Goal: Transaction & Acquisition: Book appointment/travel/reservation

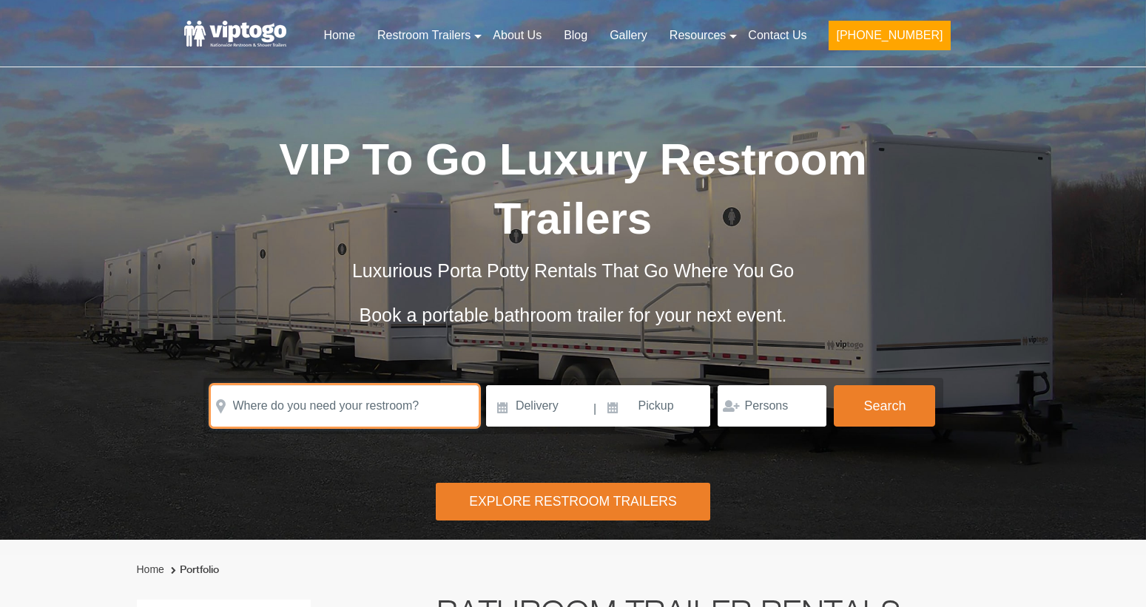
click at [351, 410] on input "text" at bounding box center [345, 405] width 268 height 41
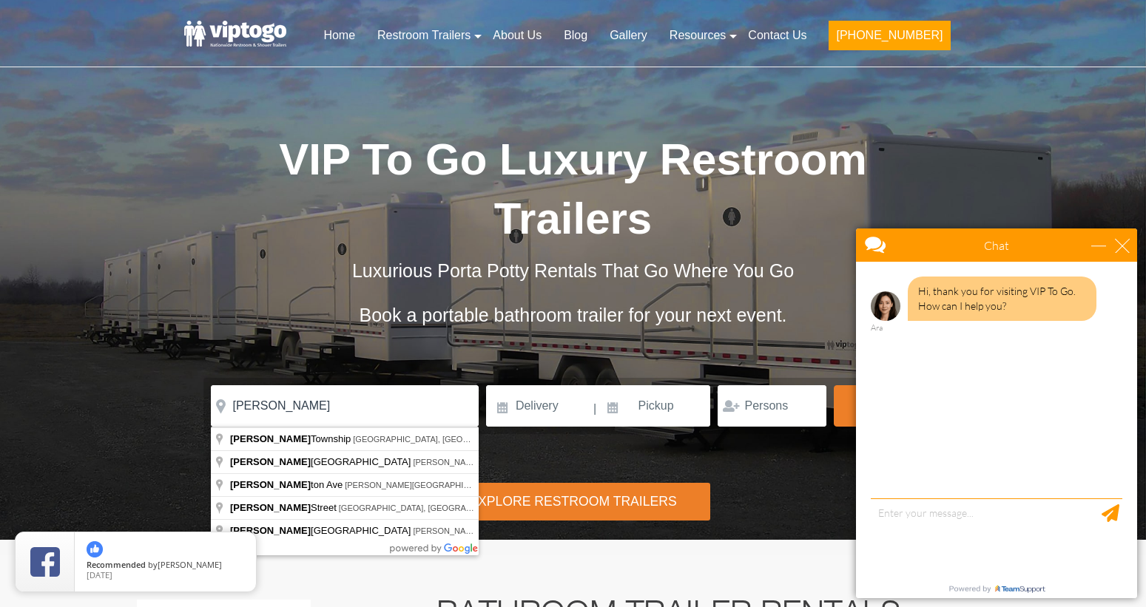
type input "[PERSON_NAME][GEOGRAPHIC_DATA], [GEOGRAPHIC_DATA], [GEOGRAPHIC_DATA]"
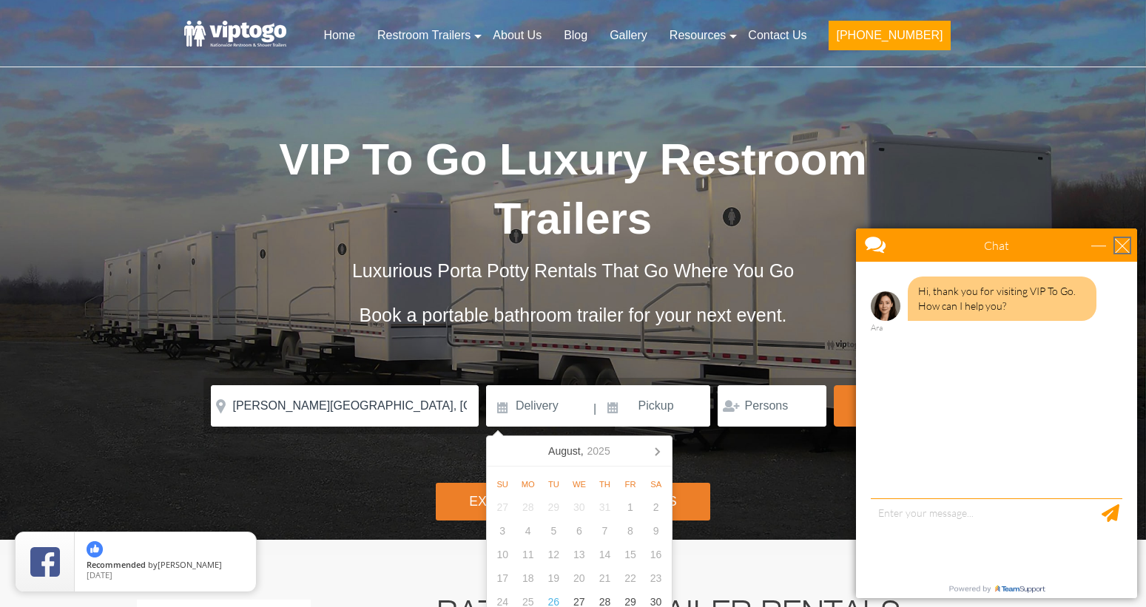
click at [1121, 246] on div "close" at bounding box center [1122, 245] width 15 height 15
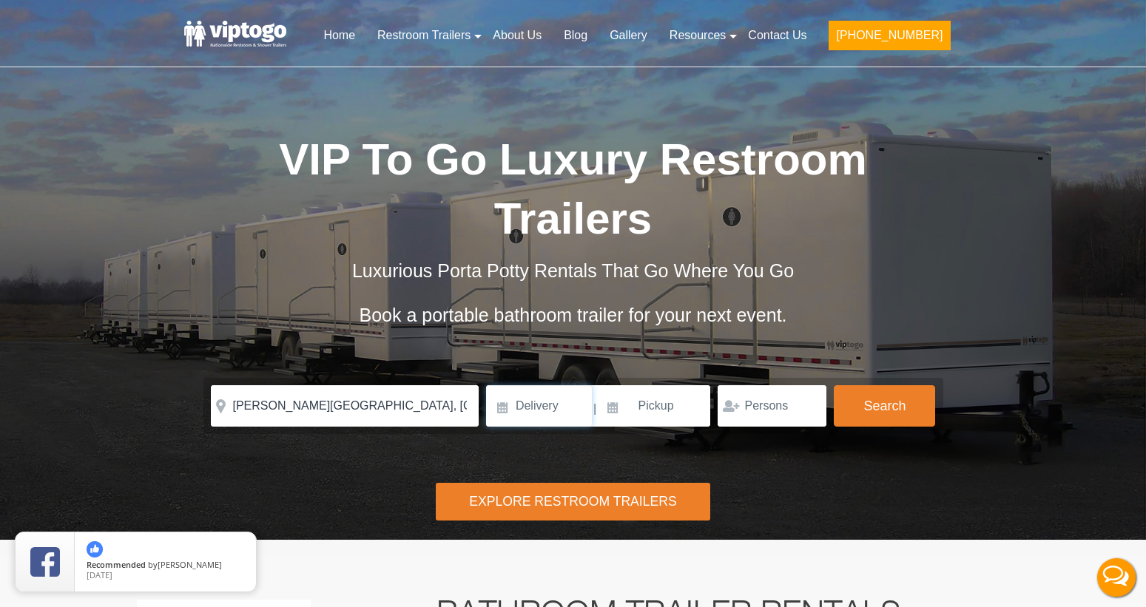
click at [526, 411] on input at bounding box center [539, 405] width 106 height 41
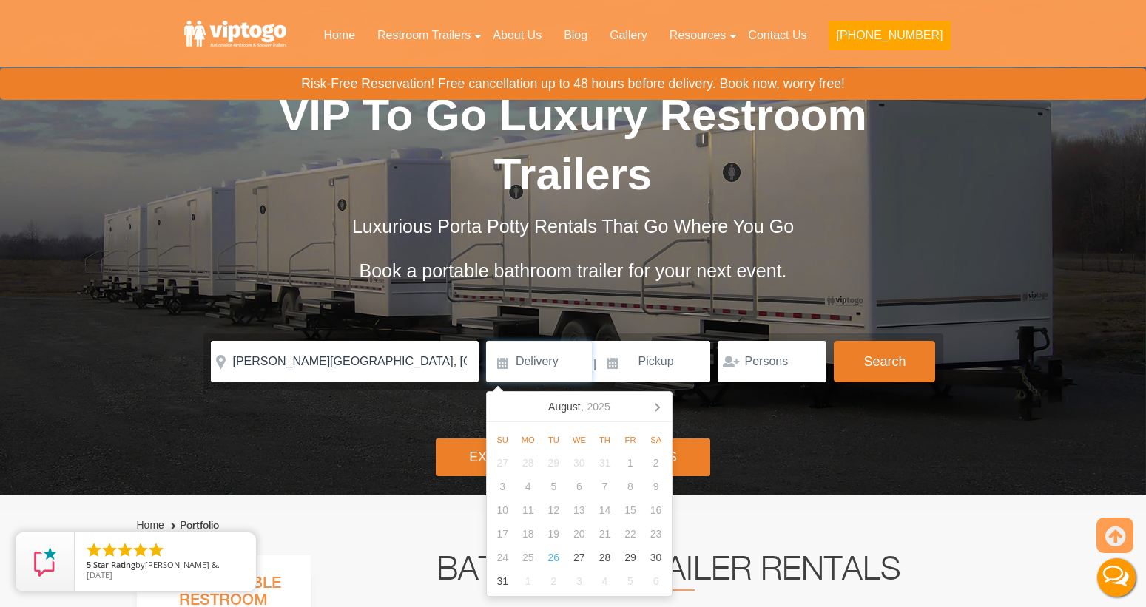
scroll to position [88, 0]
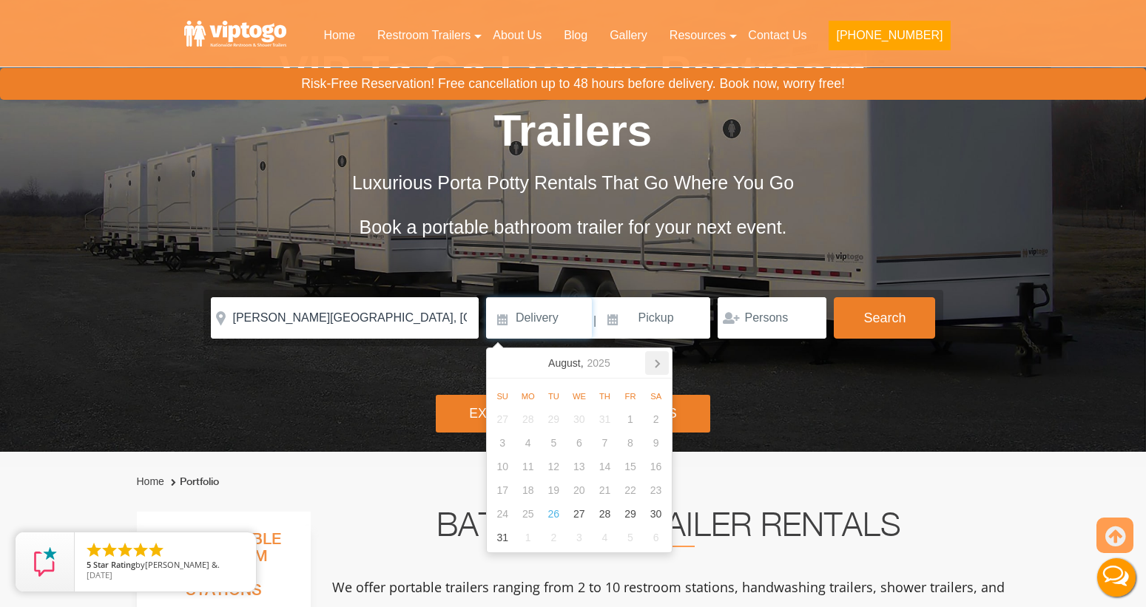
click at [656, 363] on icon at bounding box center [657, 363] width 24 height 24
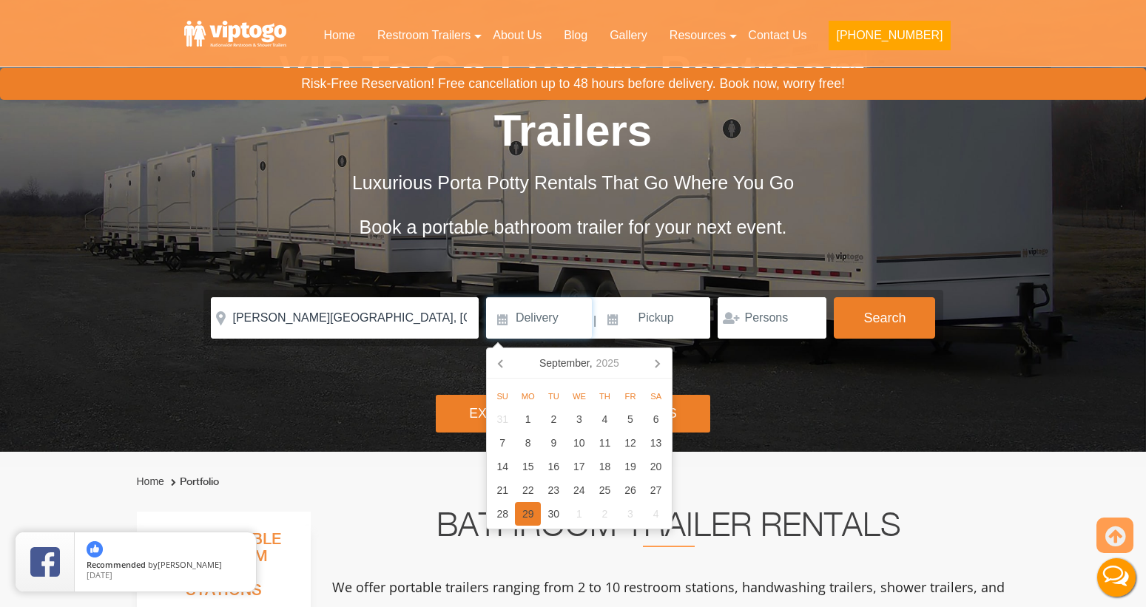
click at [527, 517] on div "29" at bounding box center [528, 514] width 26 height 24
type input "[DATE]"
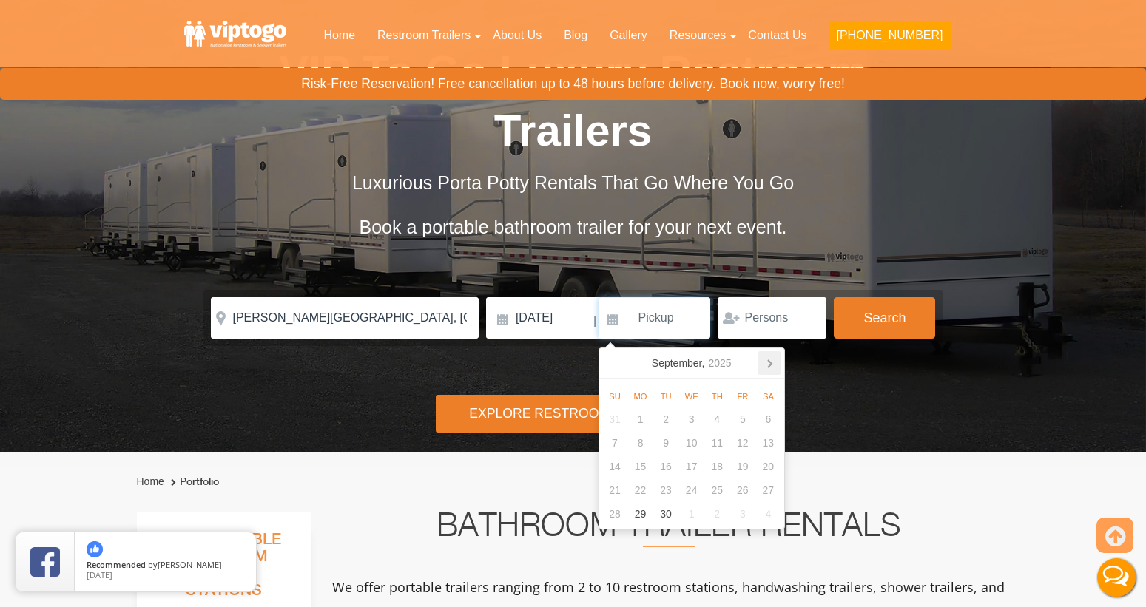
click at [770, 363] on icon at bounding box center [770, 363] width 4 height 7
click at [690, 443] on div "8" at bounding box center [691, 443] width 26 height 24
type input "[DATE]"
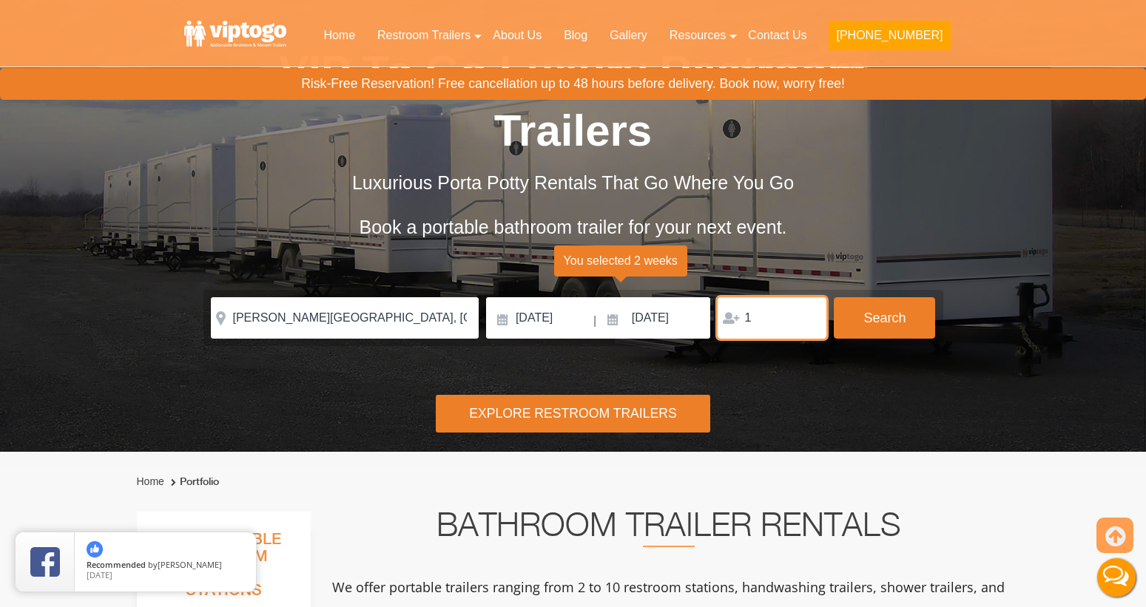
click at [811, 316] on input "1" at bounding box center [772, 317] width 109 height 41
click at [811, 316] on input "2" at bounding box center [772, 317] width 109 height 41
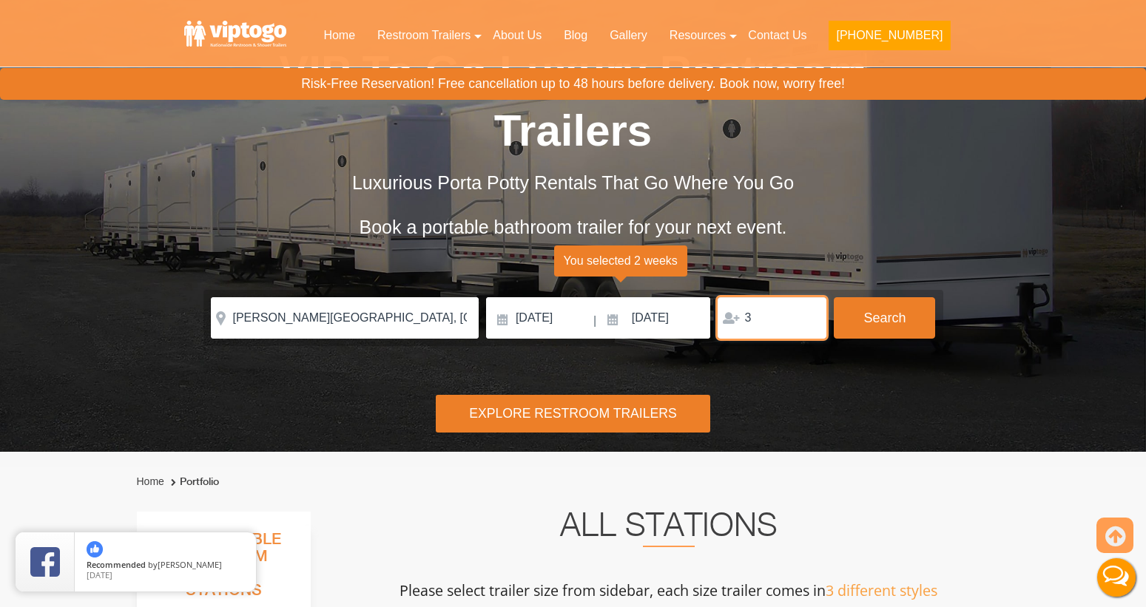
type input "3"
click at [811, 316] on input "3" at bounding box center [772, 317] width 109 height 41
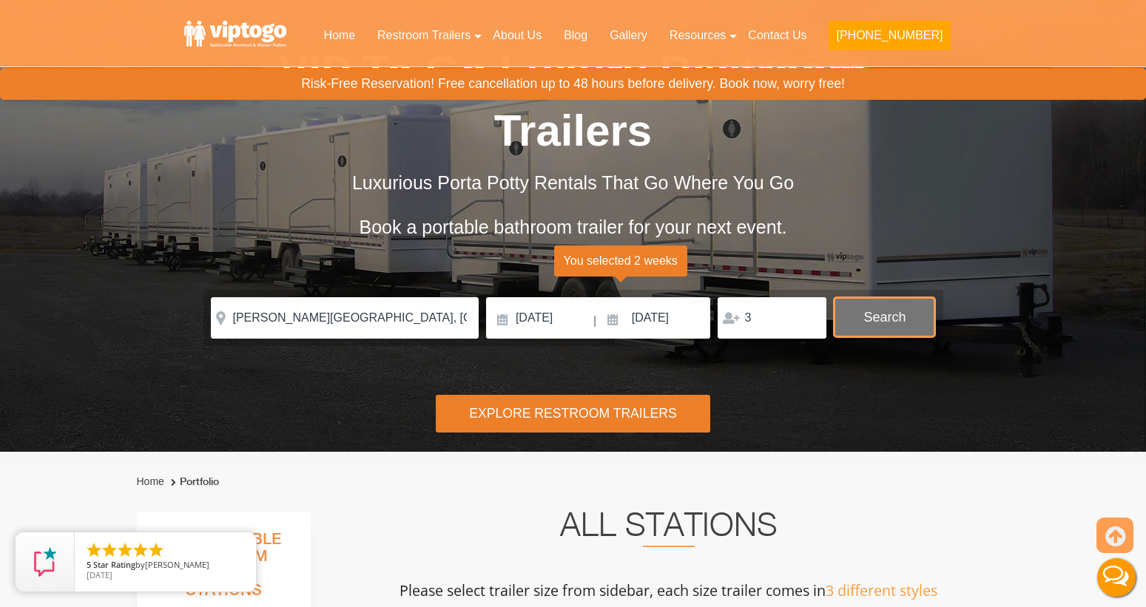
click at [867, 320] on button "Search" at bounding box center [884, 317] width 101 height 40
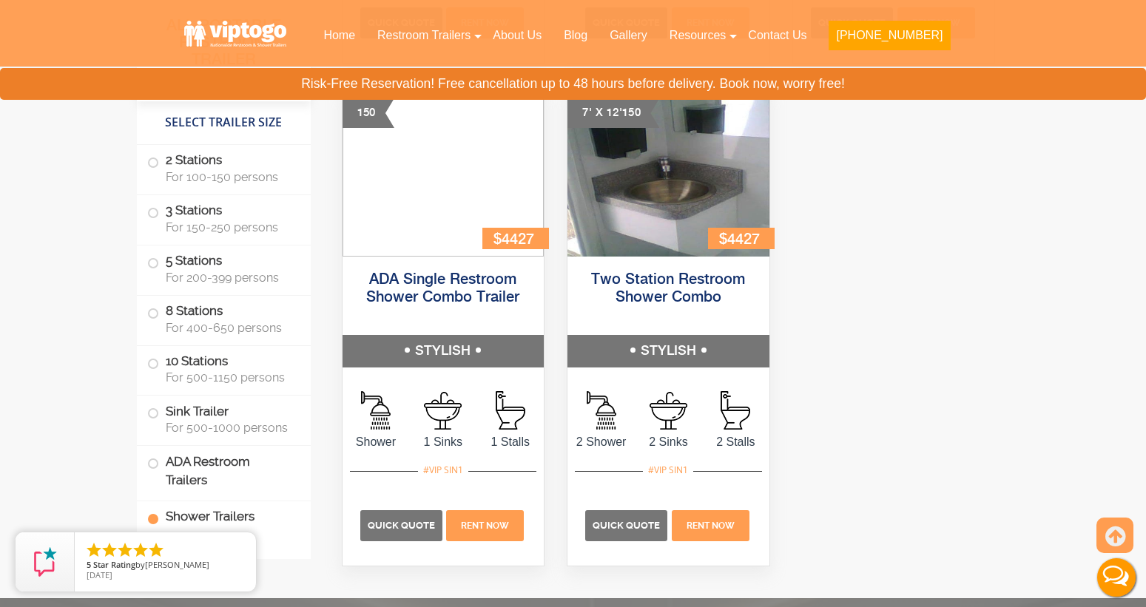
scroll to position [6878, 0]
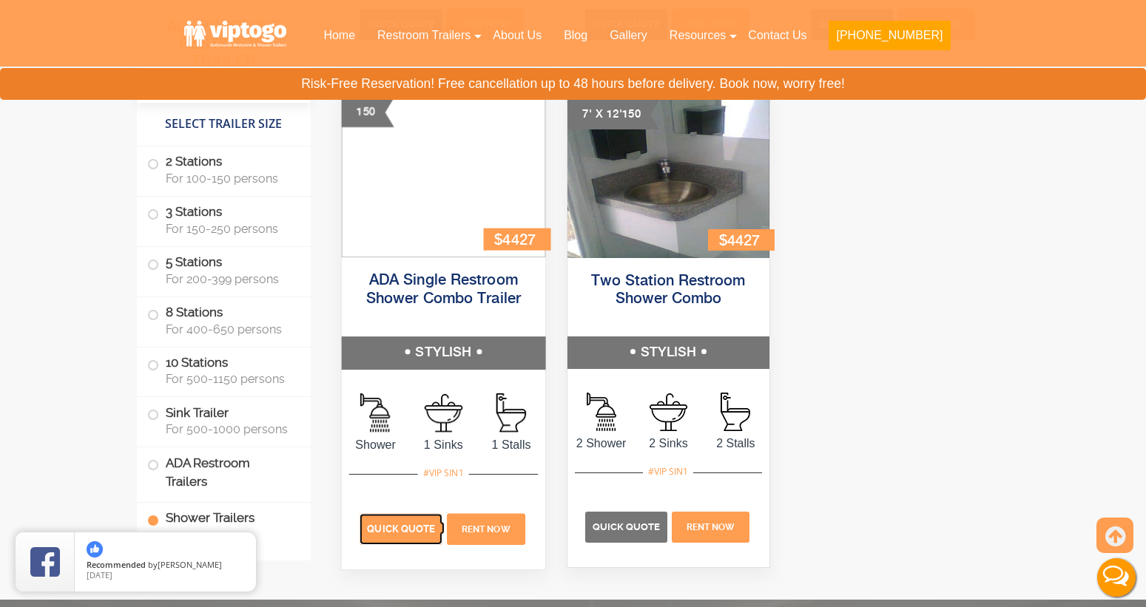
click at [411, 530] on span "Quick Quote" at bounding box center [401, 529] width 68 height 11
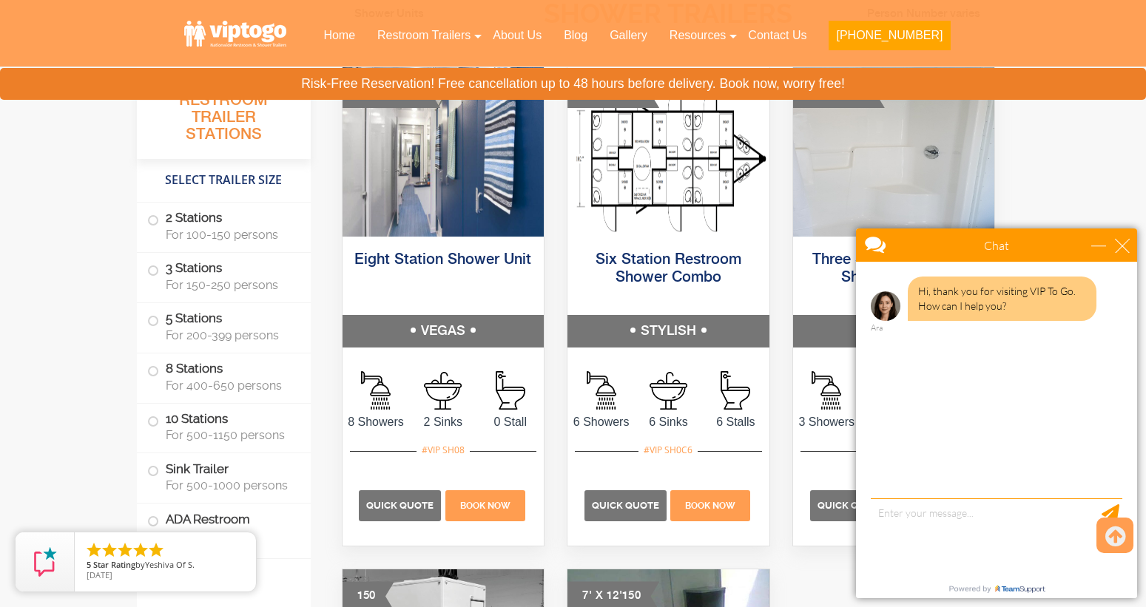
scroll to position [6450, 0]
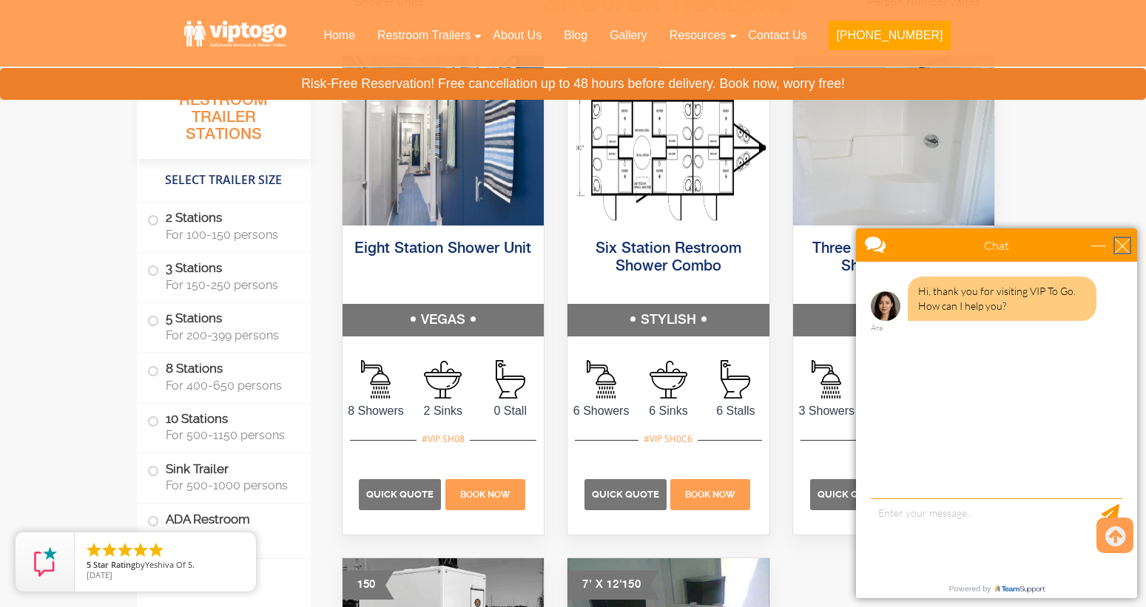
click at [1126, 246] on div "close" at bounding box center [1122, 245] width 15 height 15
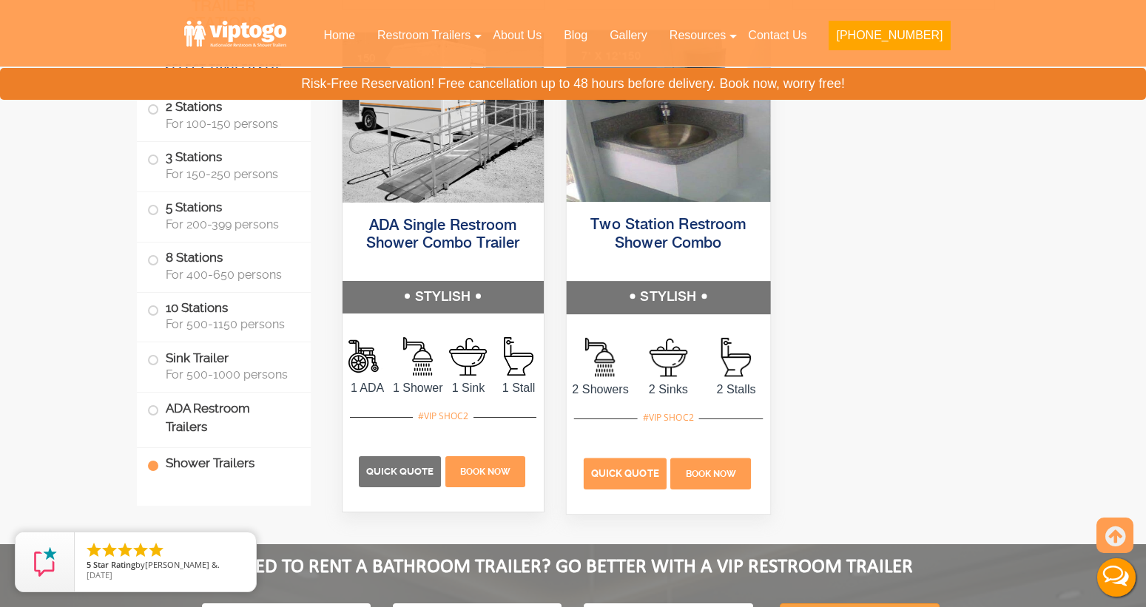
scroll to position [6977, 0]
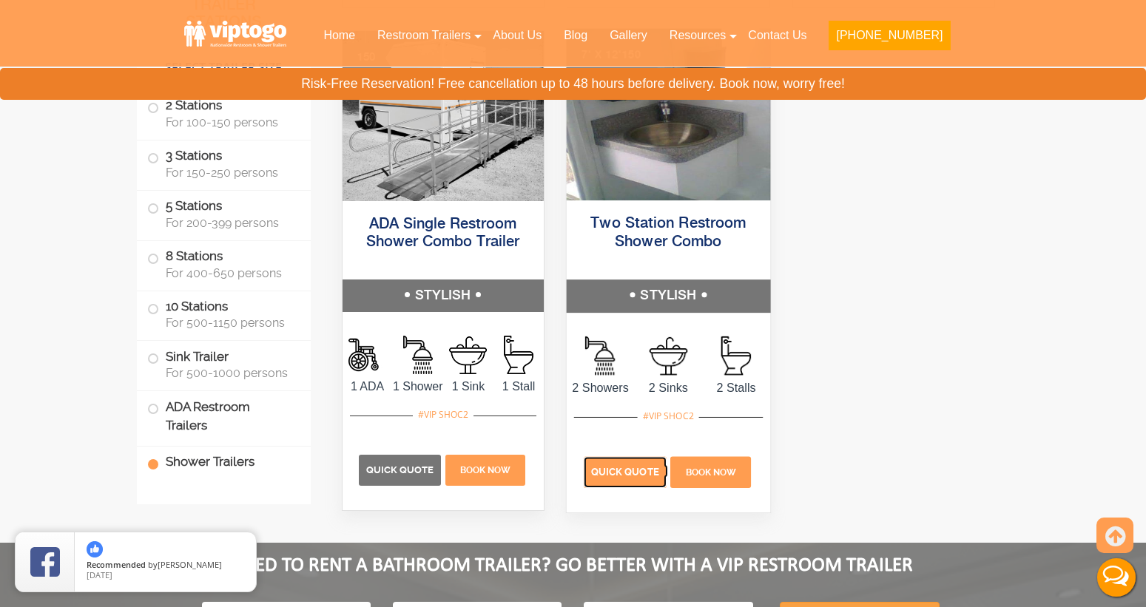
click at [624, 478] on span "Quick Quote" at bounding box center [625, 472] width 68 height 11
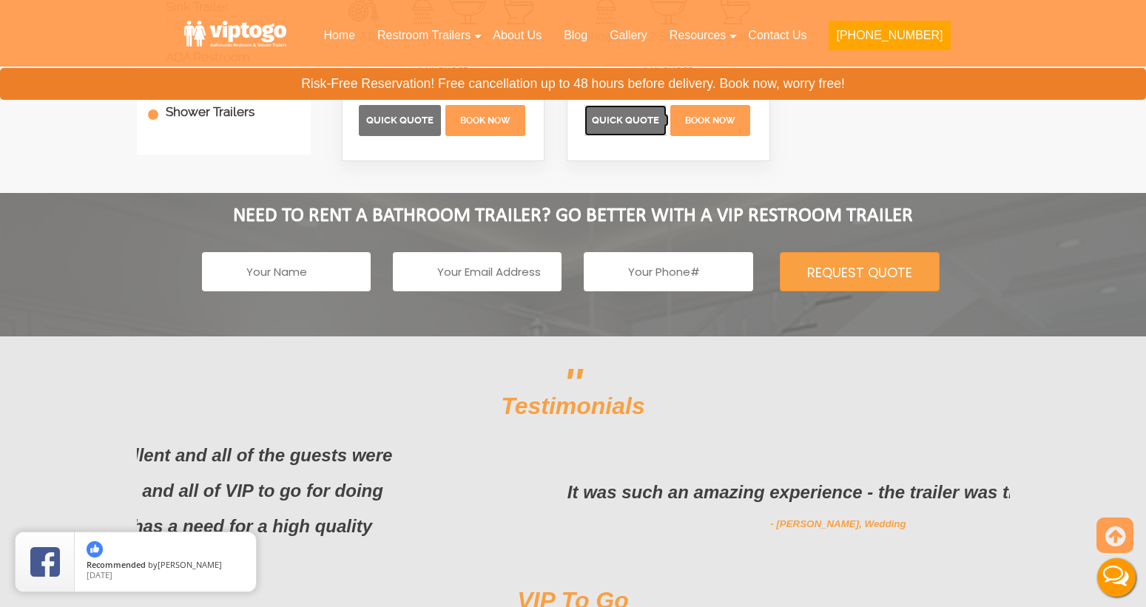
scroll to position [7431, 0]
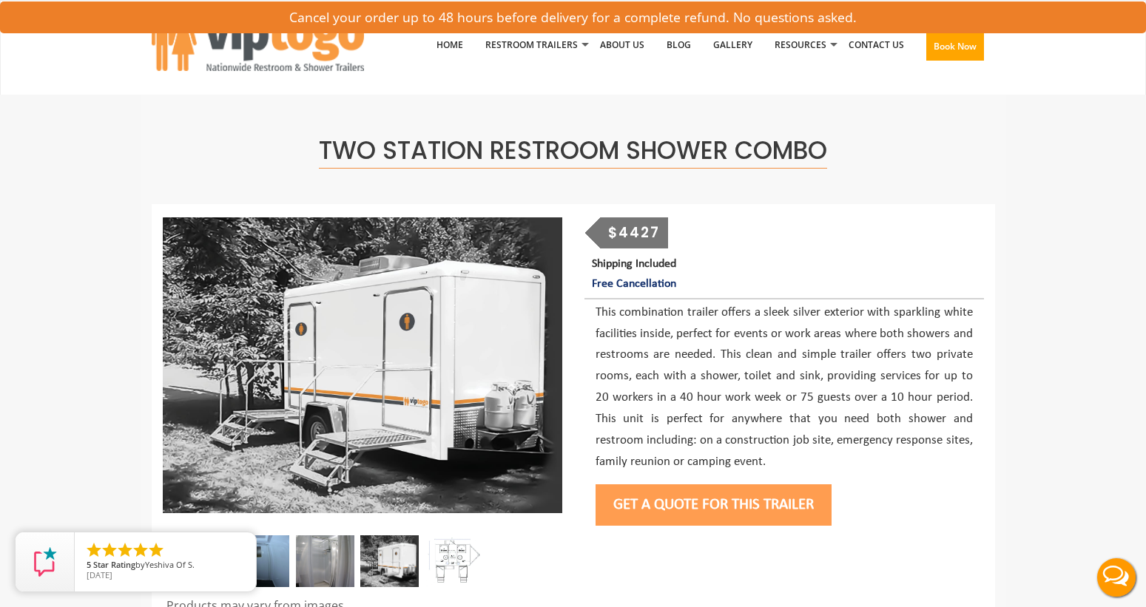
scroll to position [146, 0]
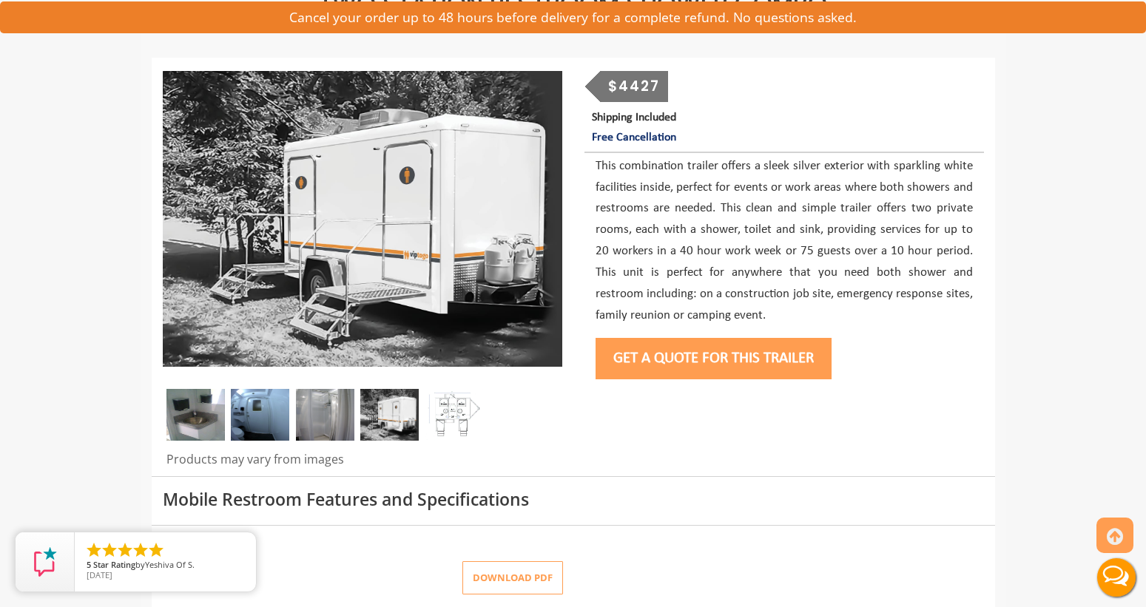
click at [263, 404] on img at bounding box center [260, 415] width 58 height 52
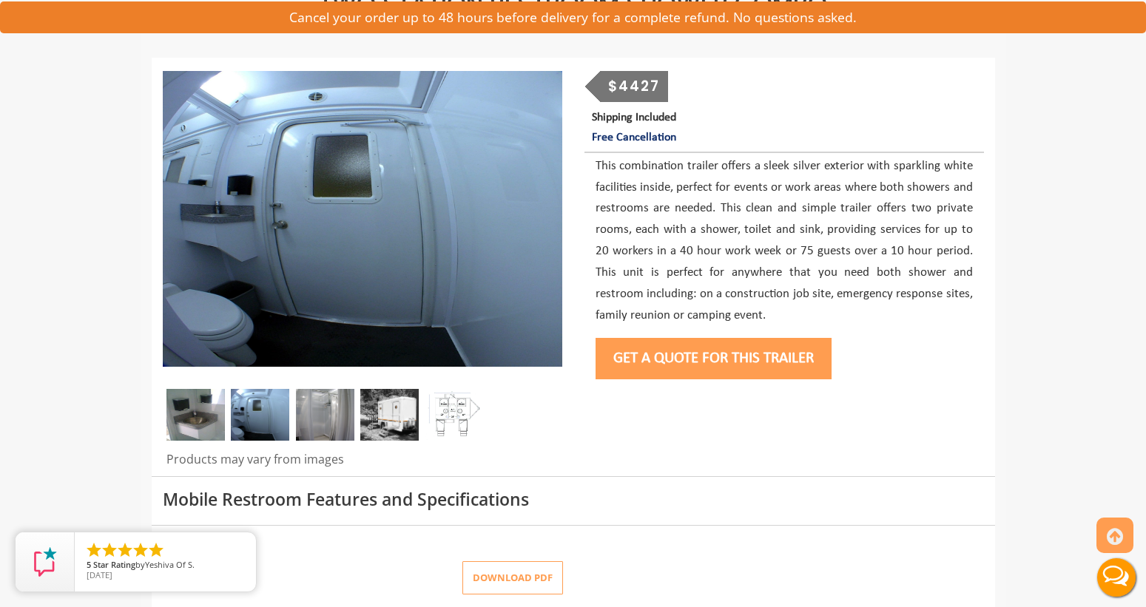
click at [192, 412] on img at bounding box center [195, 415] width 58 height 52
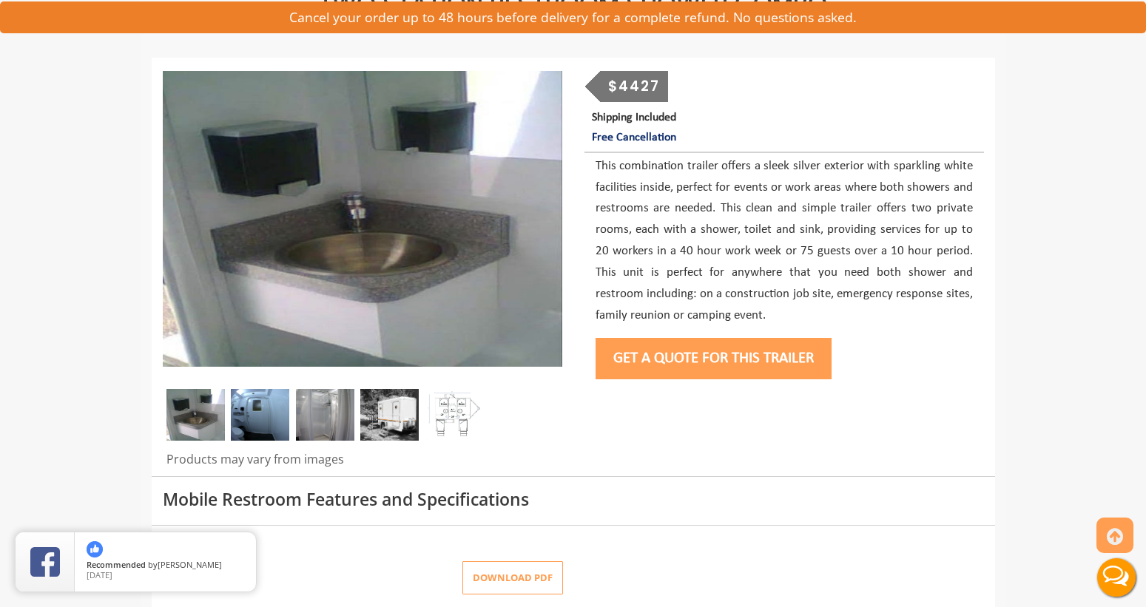
click at [391, 422] on img at bounding box center [389, 415] width 58 height 52
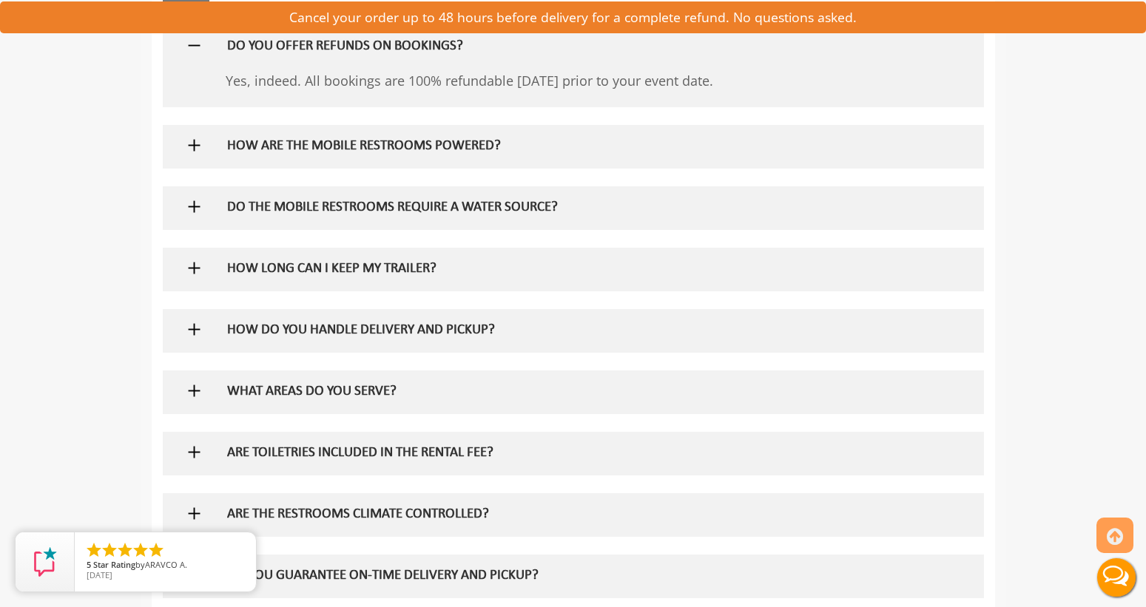
scroll to position [826, 0]
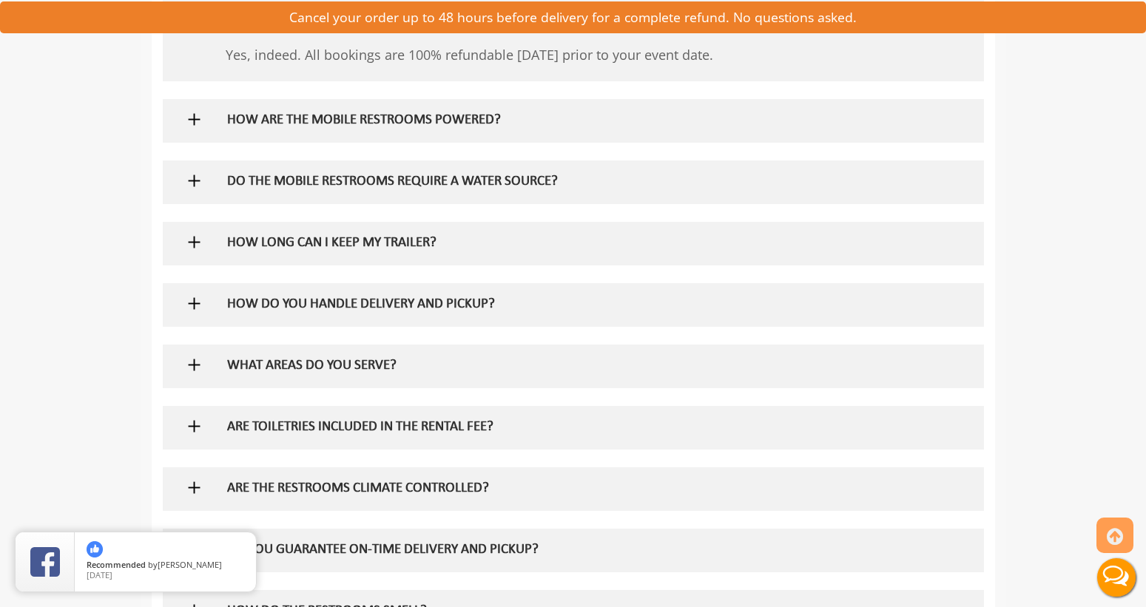
click at [194, 181] on img at bounding box center [194, 181] width 18 height 18
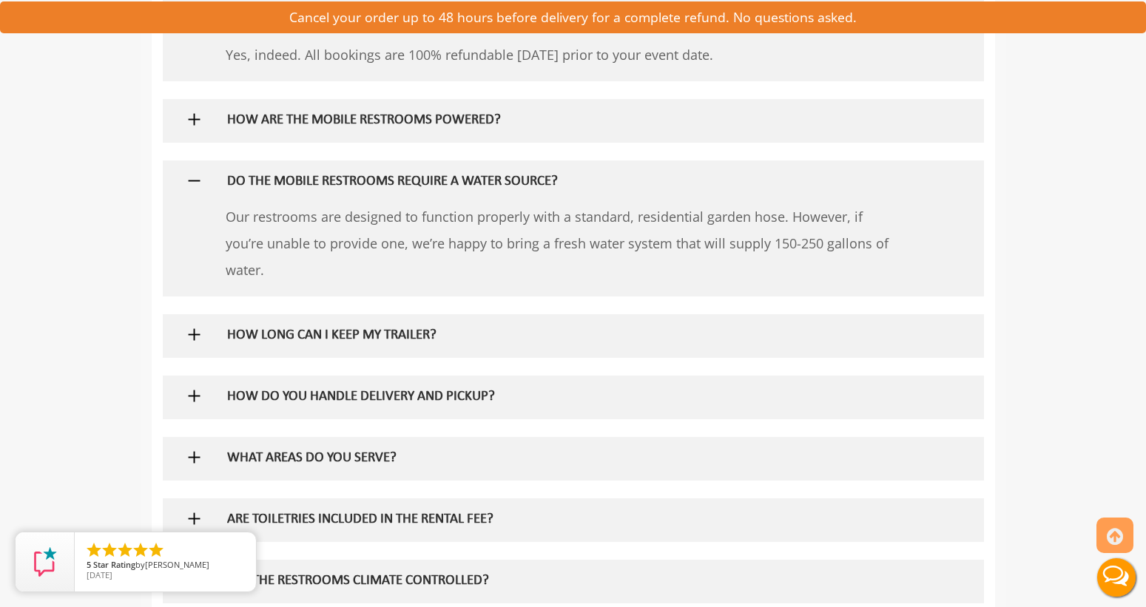
click at [192, 120] on img at bounding box center [194, 119] width 18 height 18
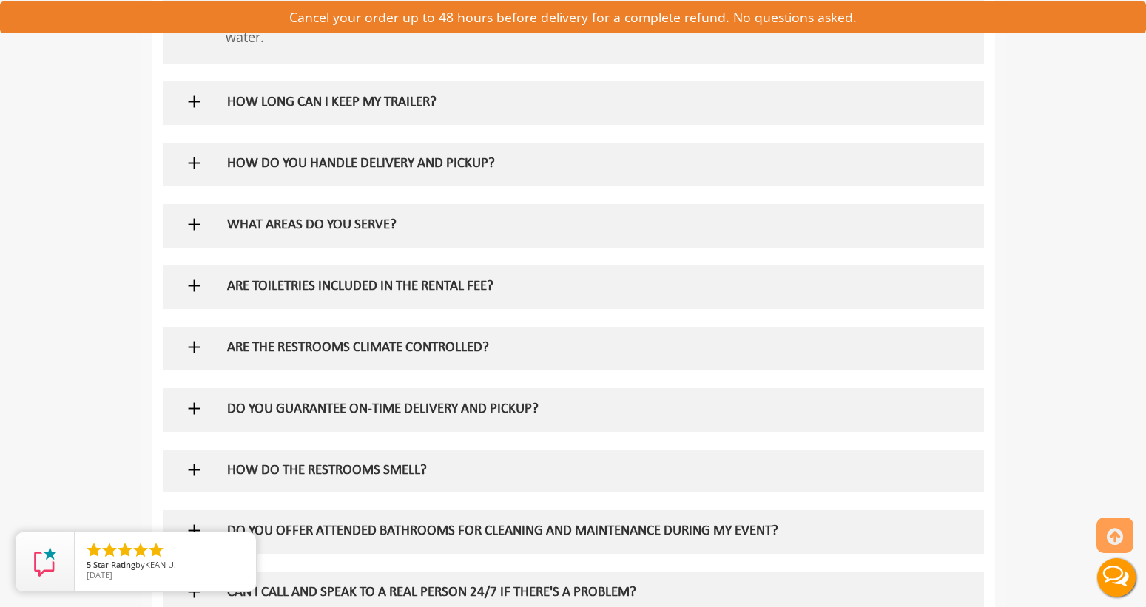
scroll to position [1182, 0]
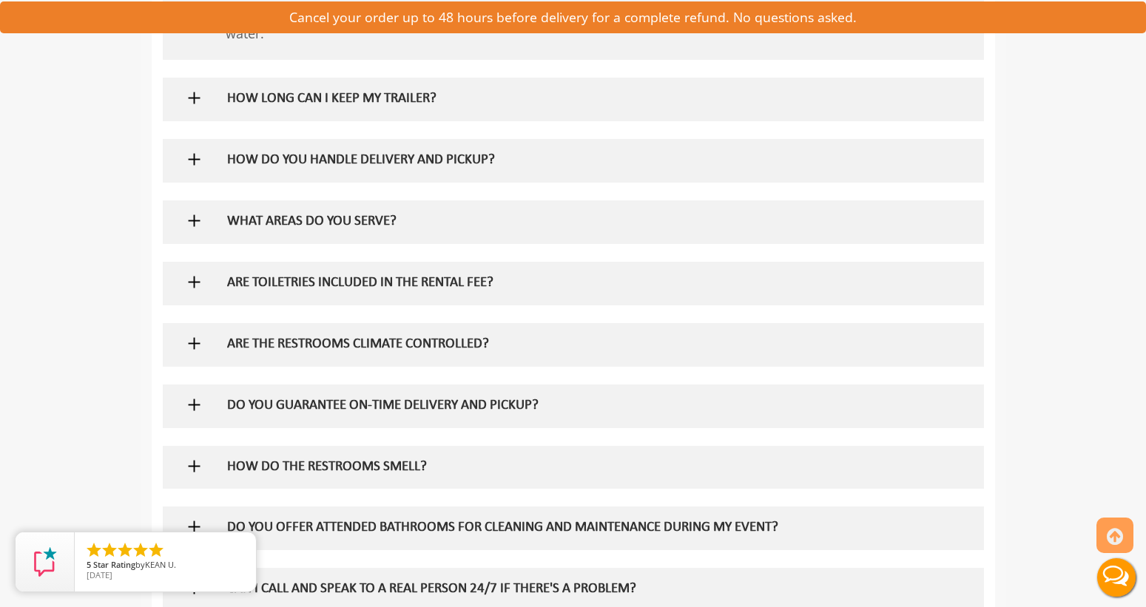
click at [186, 284] on img at bounding box center [194, 282] width 18 height 18
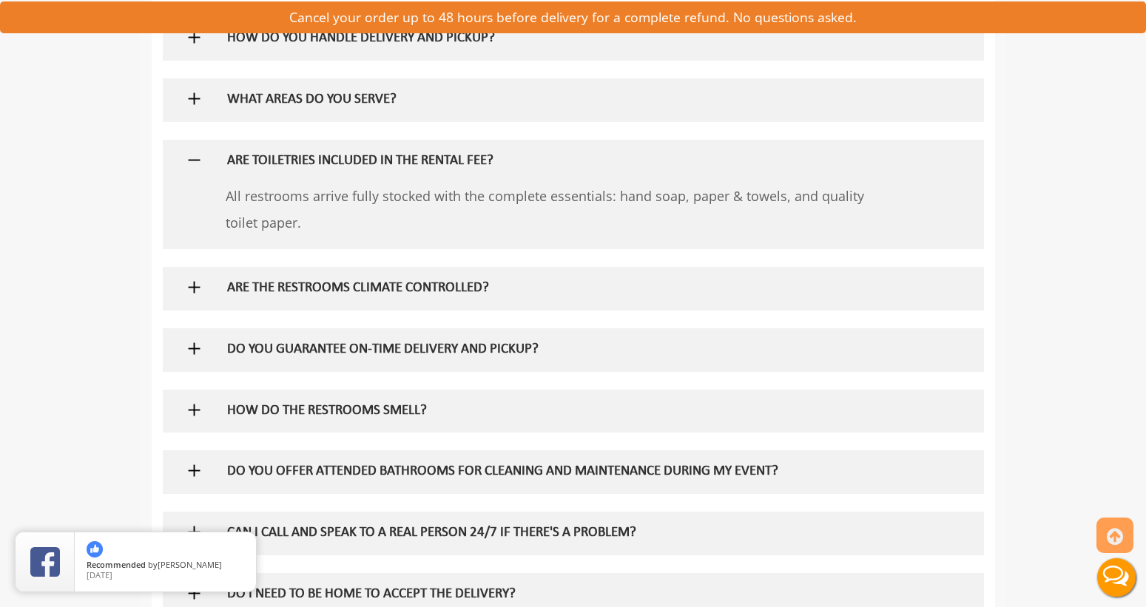
scroll to position [1307, 0]
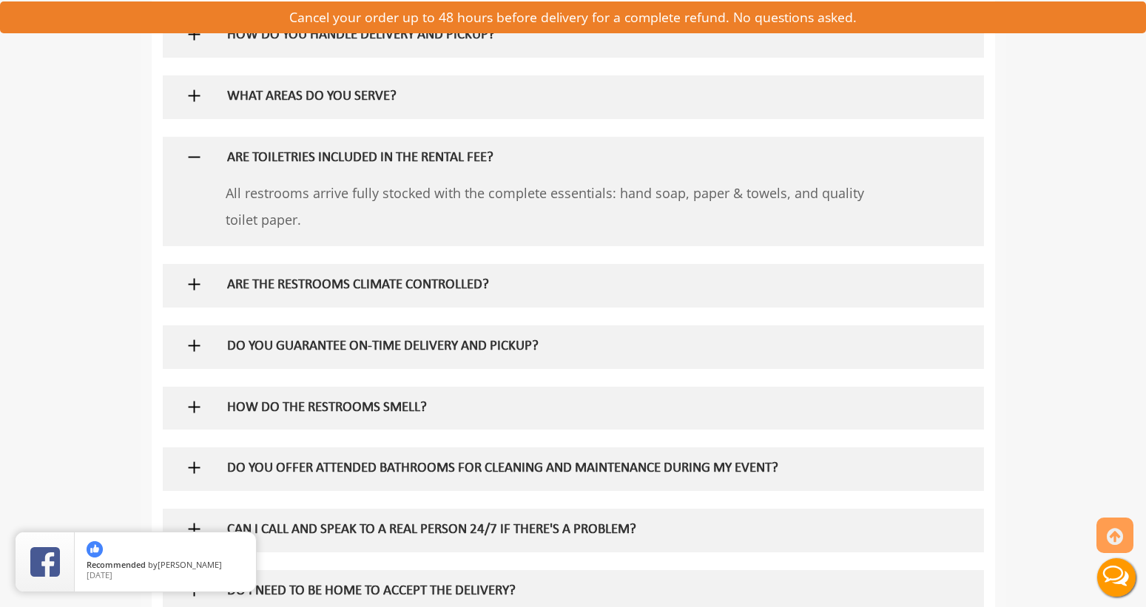
click at [192, 281] on img at bounding box center [194, 284] width 18 height 18
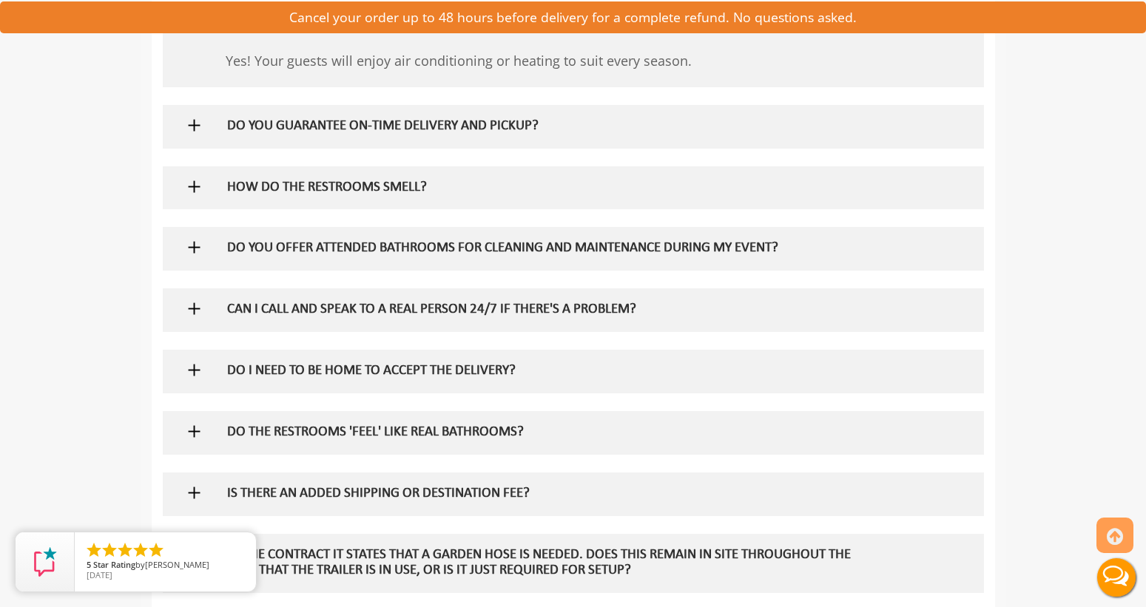
scroll to position [1568, 0]
click at [192, 235] on div at bounding box center [573, 247] width 799 height 43
click at [192, 251] on img at bounding box center [194, 246] width 18 height 18
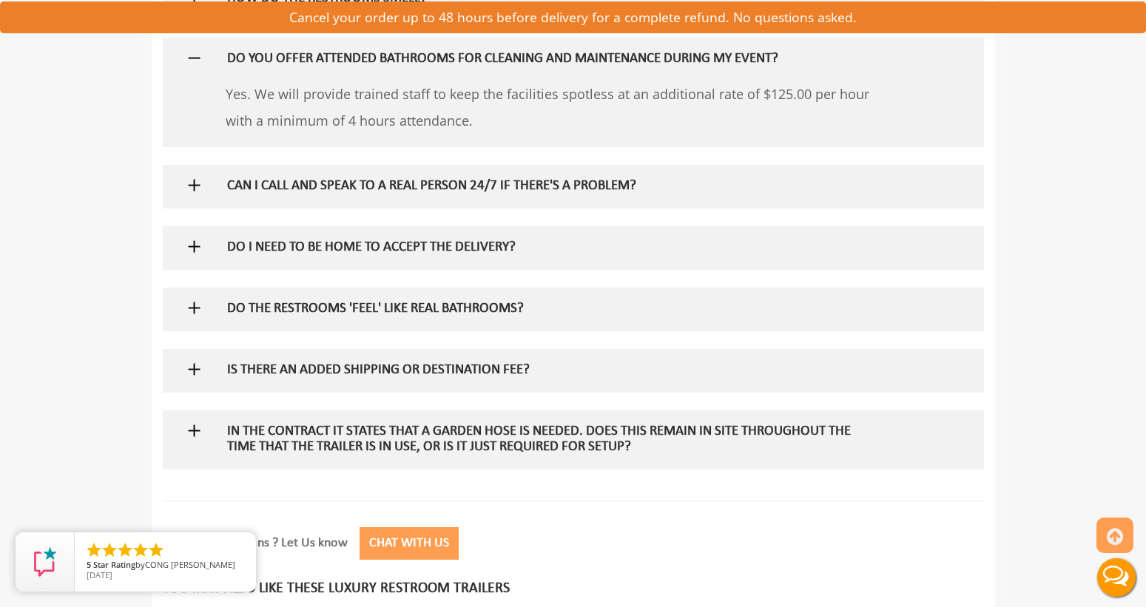
scroll to position [1758, 0]
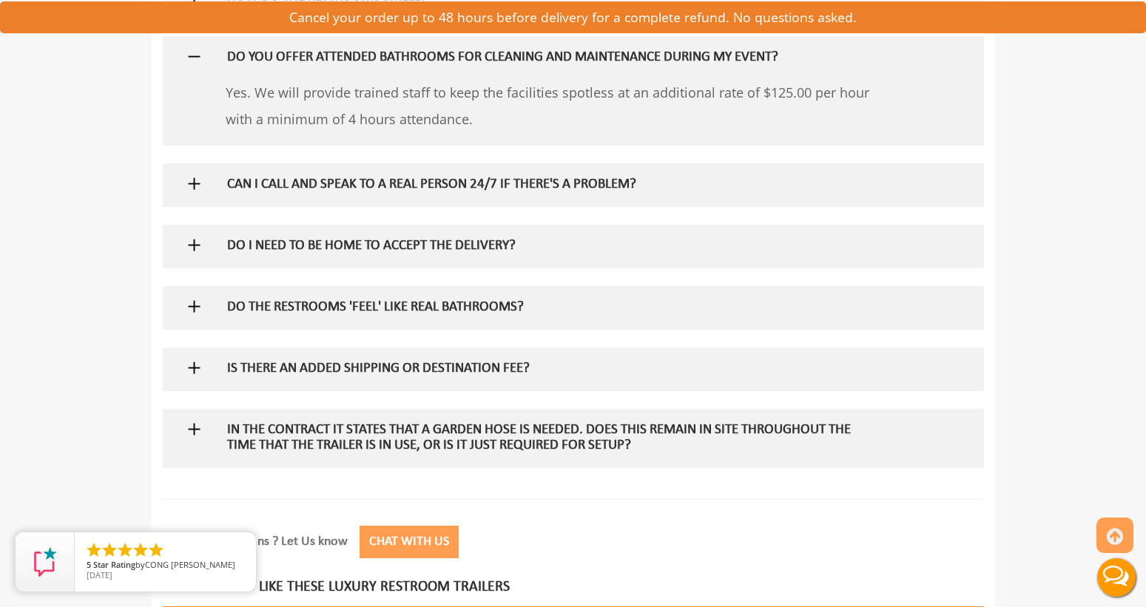
click at [189, 245] on img at bounding box center [194, 245] width 18 height 18
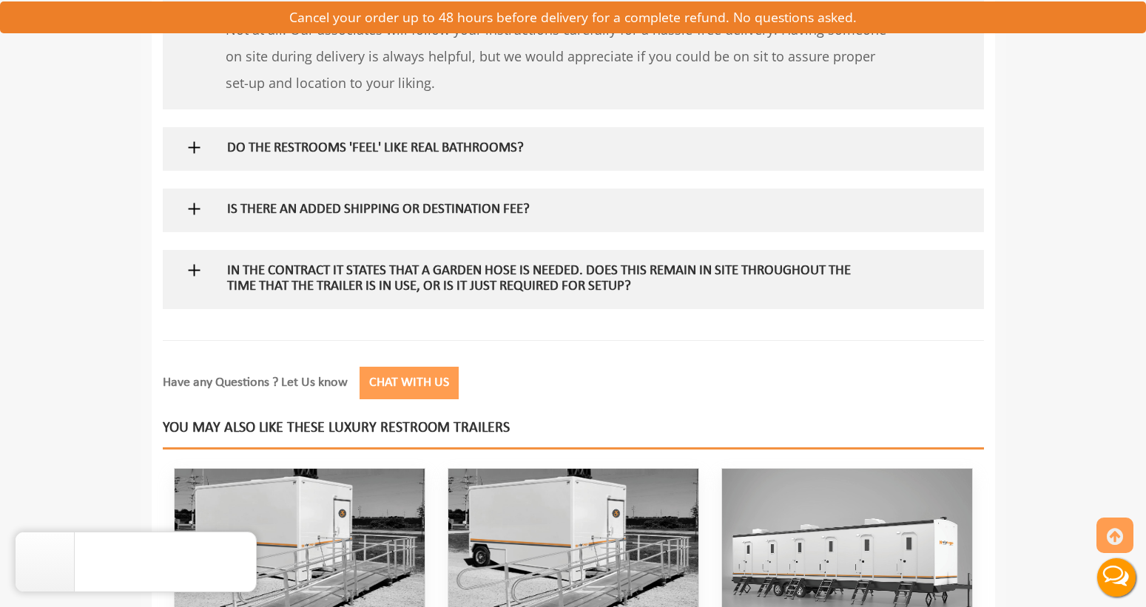
scroll to position [2010, 0]
click at [196, 207] on img at bounding box center [194, 208] width 18 height 18
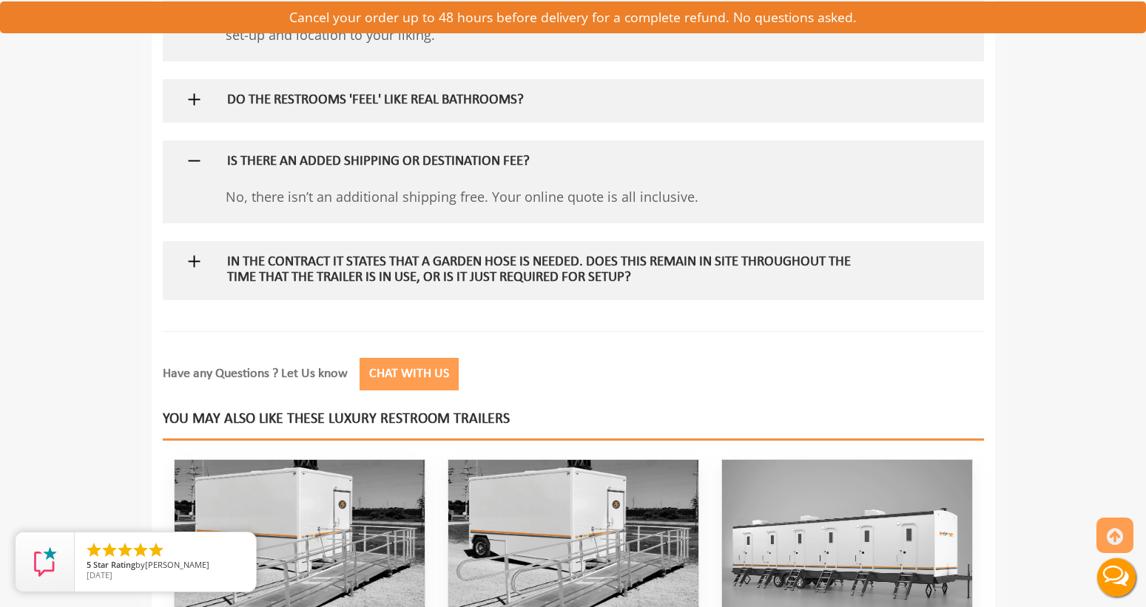
scroll to position [2080, 0]
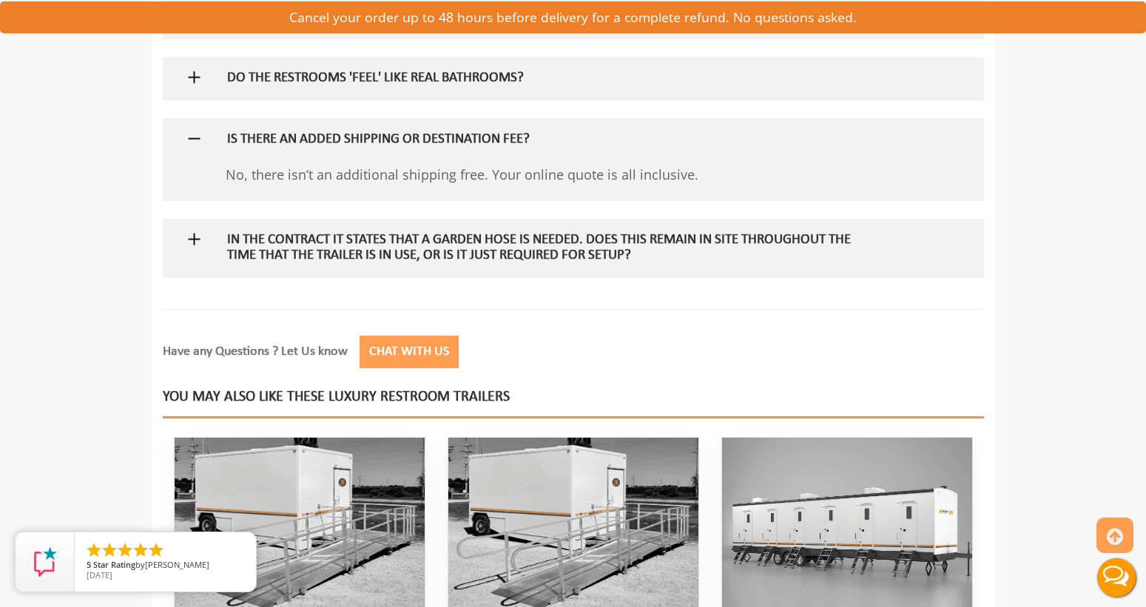
click at [188, 239] on img at bounding box center [194, 239] width 18 height 18
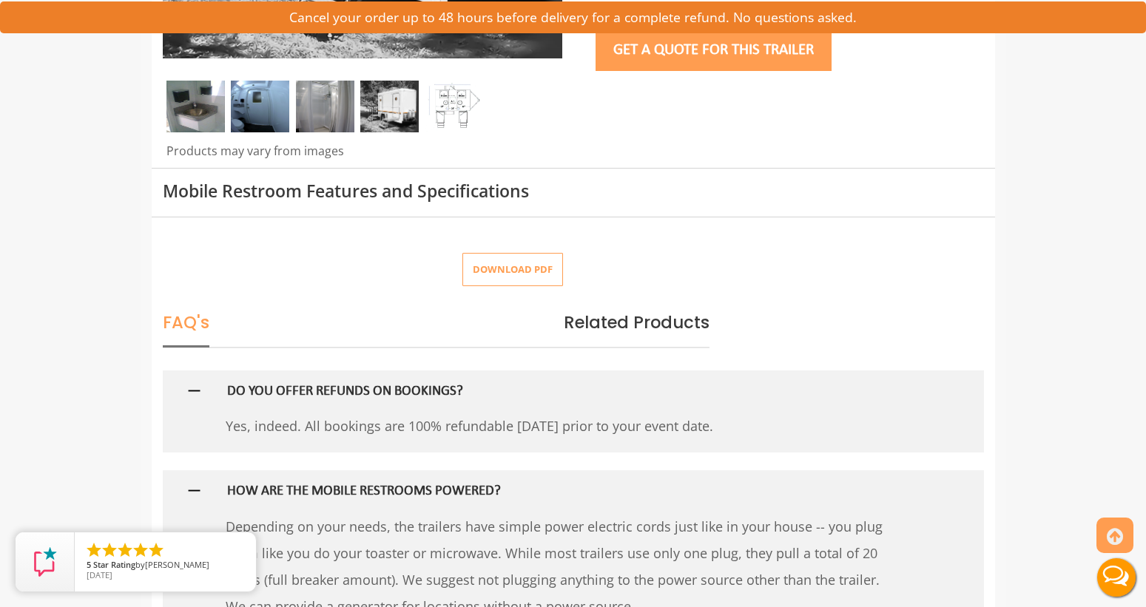
scroll to position [0, 0]
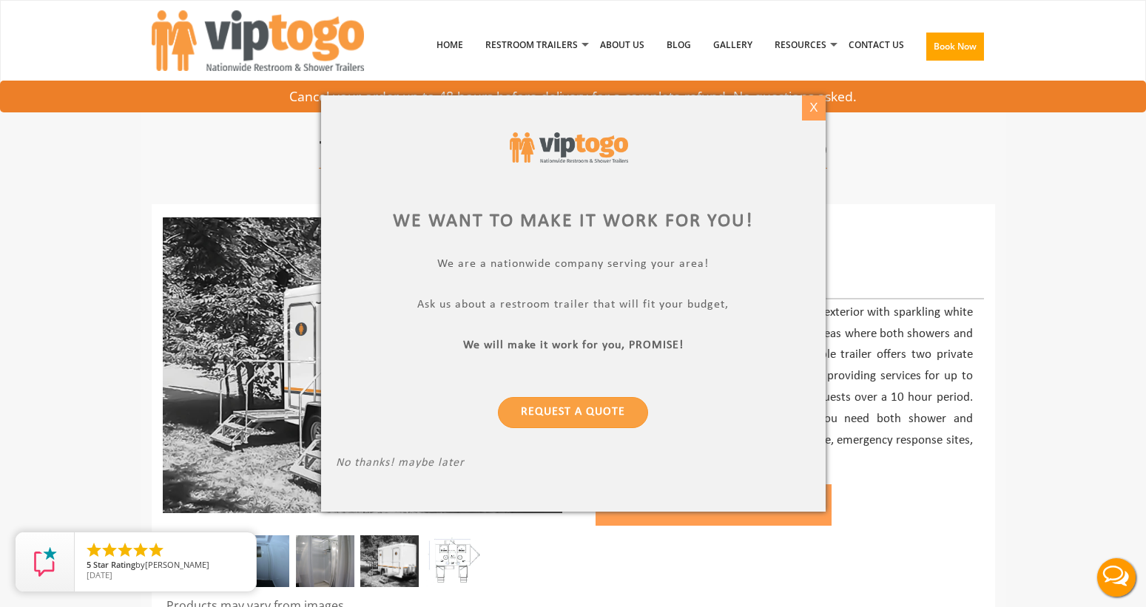
click at [814, 104] on div "X" at bounding box center [813, 107] width 23 height 25
